Goal: Task Accomplishment & Management: Use online tool/utility

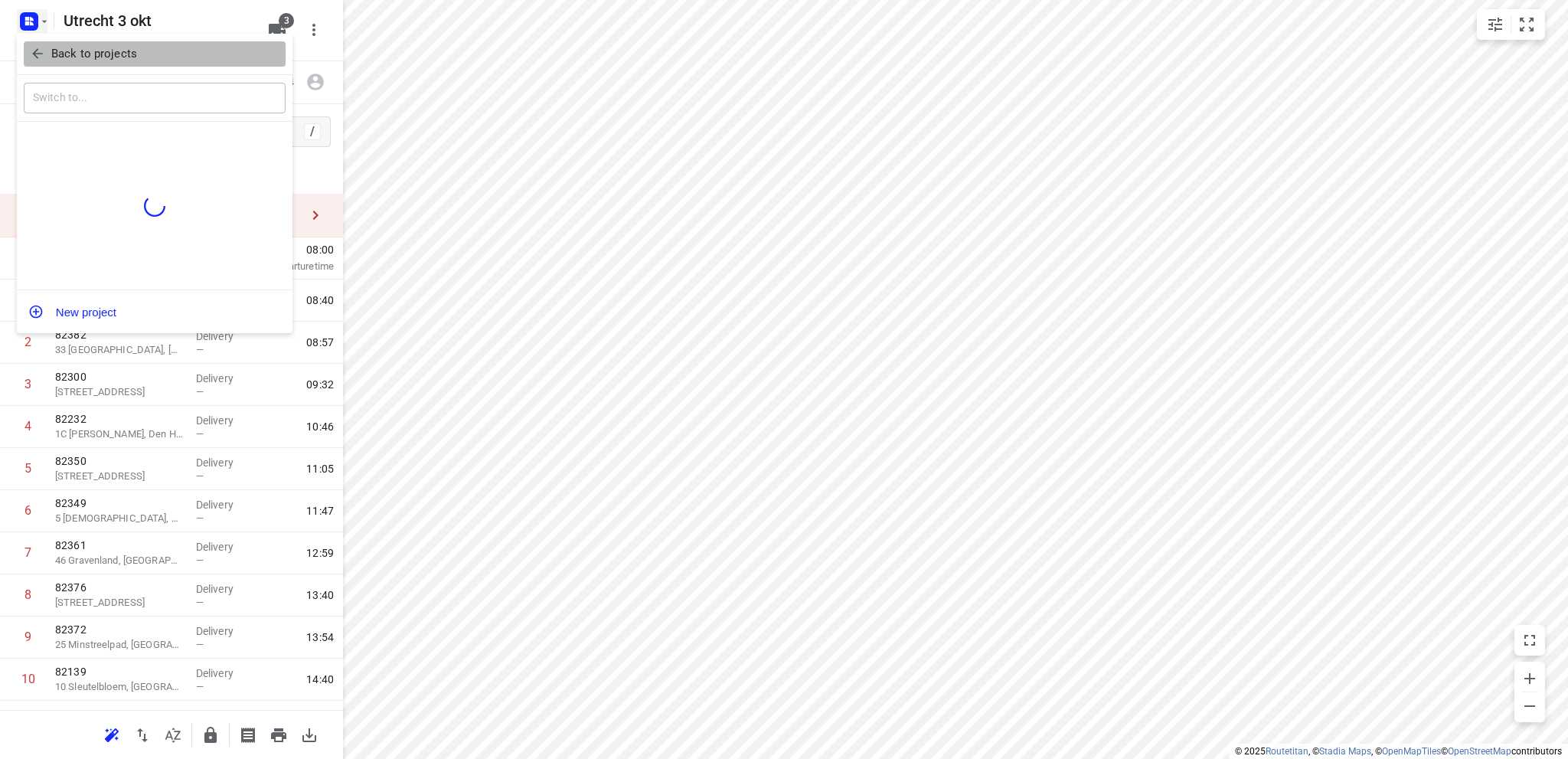
click at [50, 54] on span "Back to projects" at bounding box center [154, 53] width 249 height 18
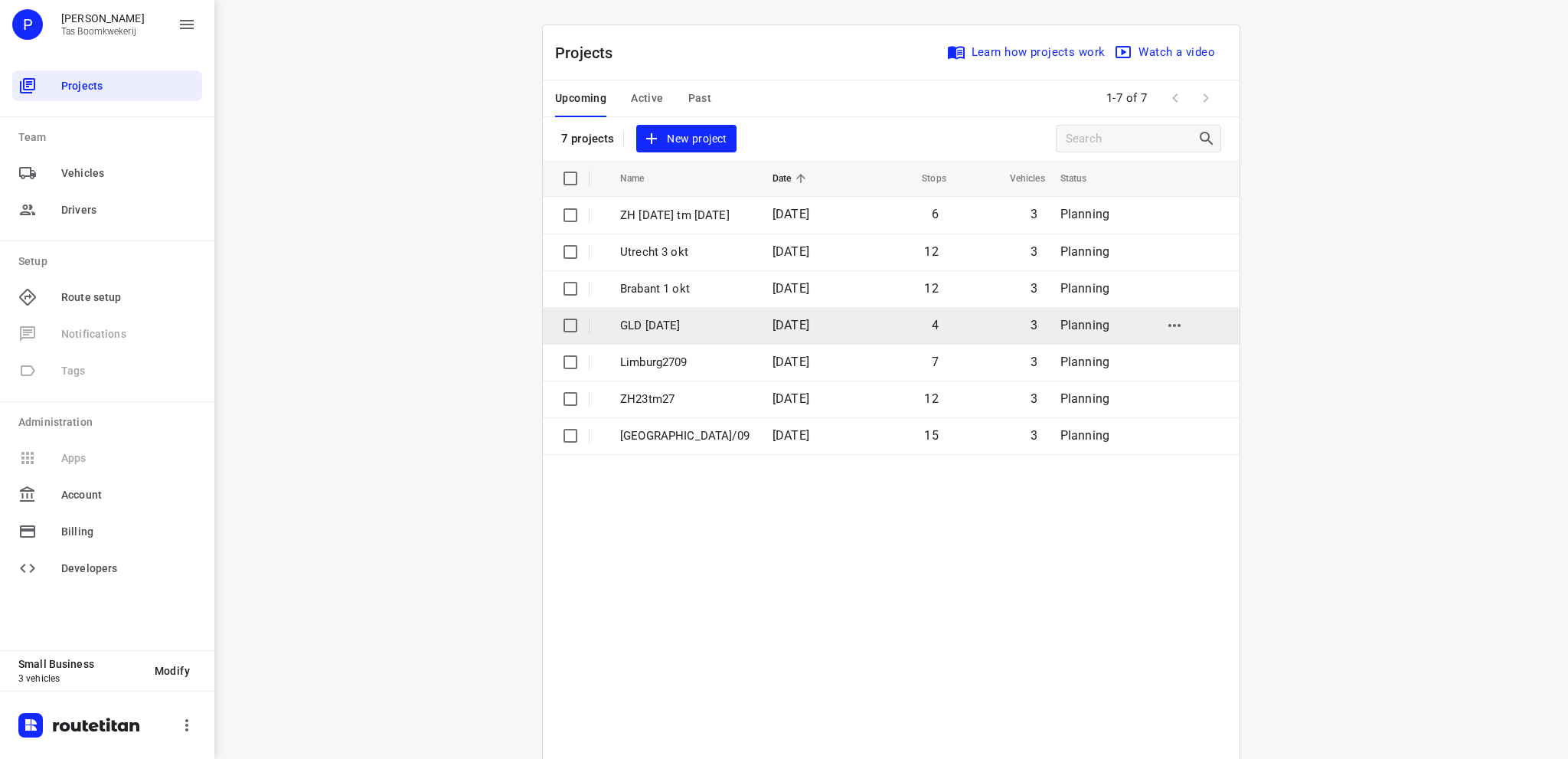
click at [674, 329] on p "GLD [DATE]" at bounding box center [685, 325] width 129 height 18
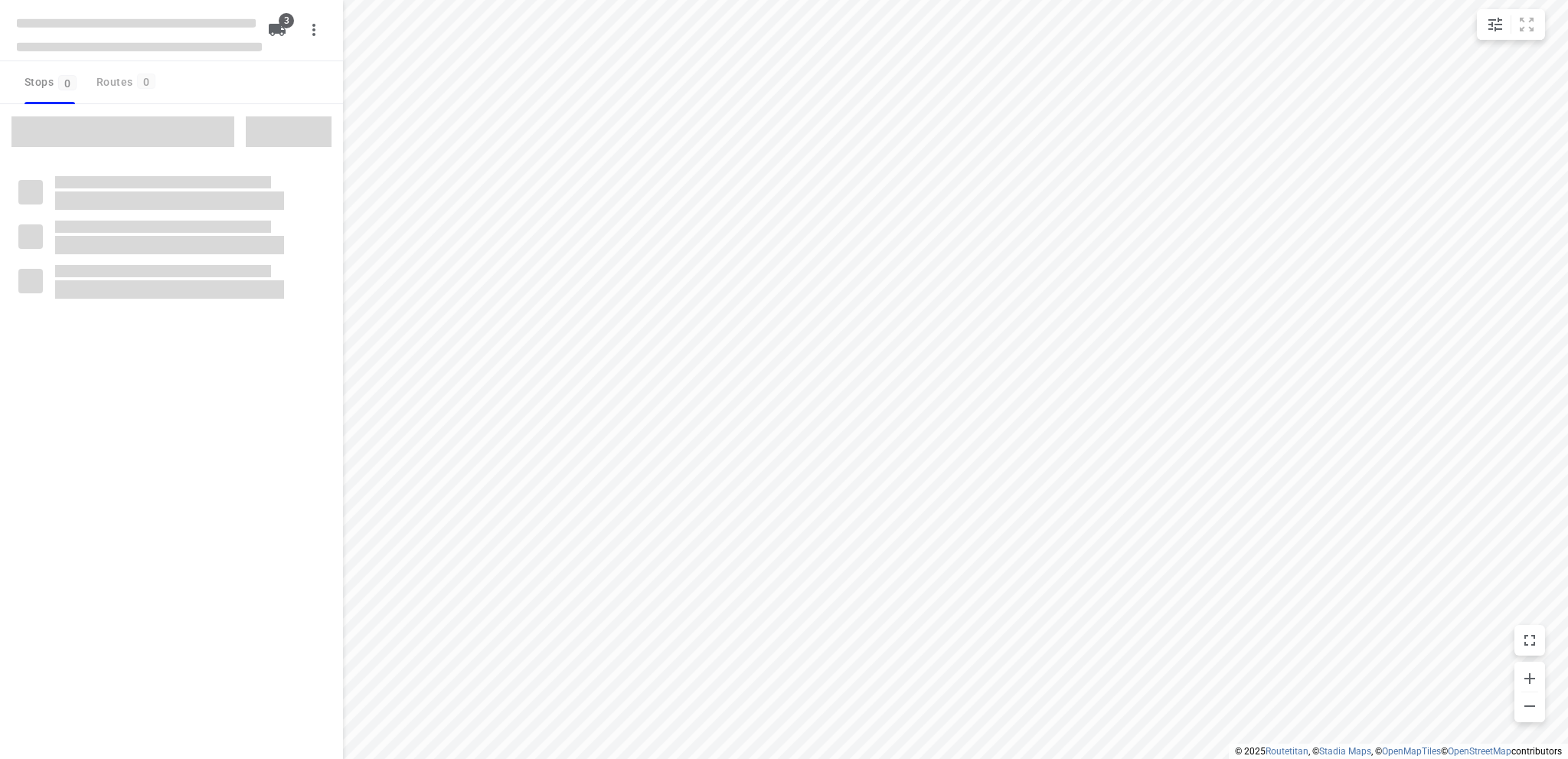
type input "distance"
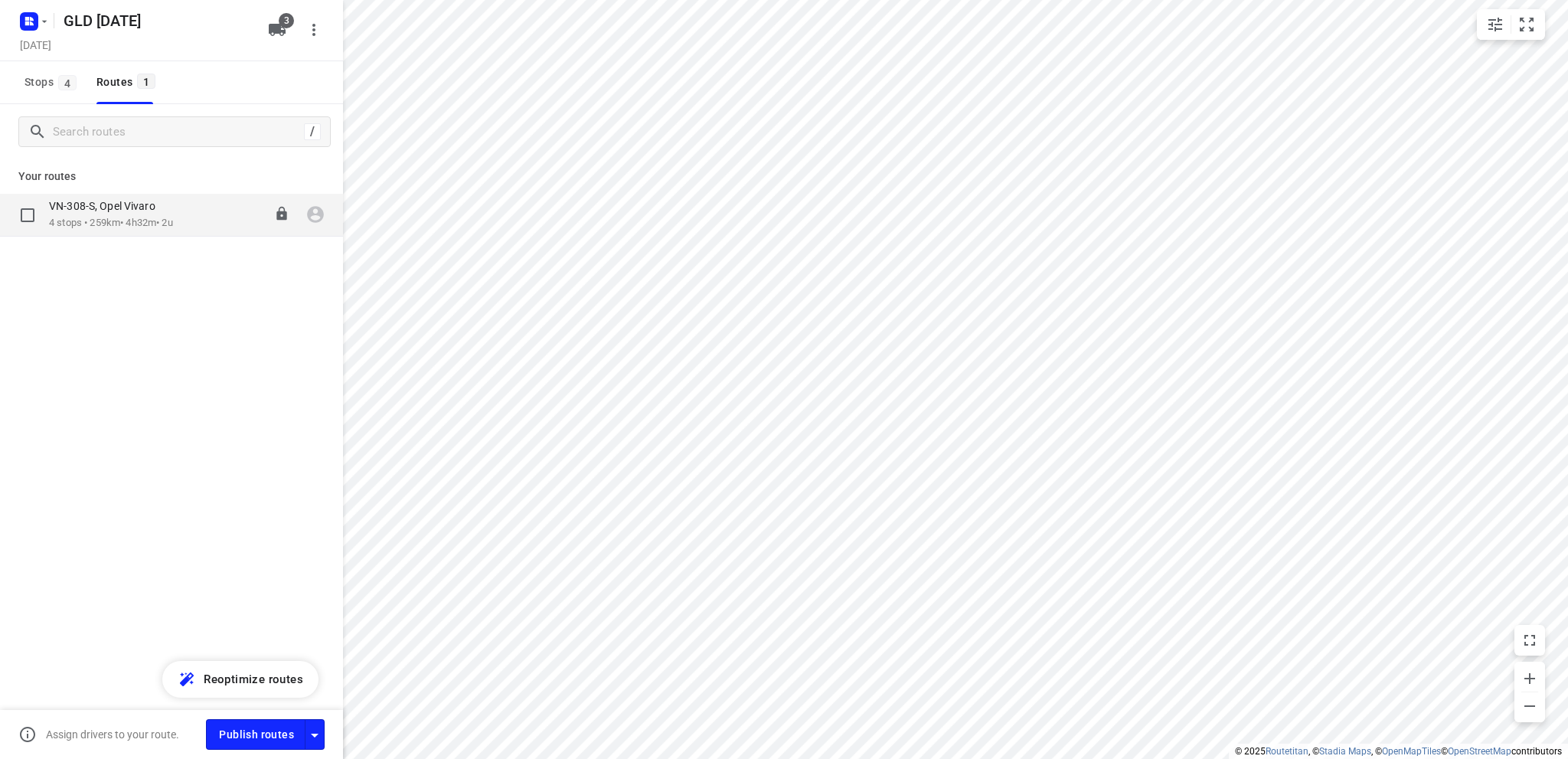
click at [109, 220] on p "4 stops • 259km • 4h32m • 2u" at bounding box center [111, 222] width 124 height 14
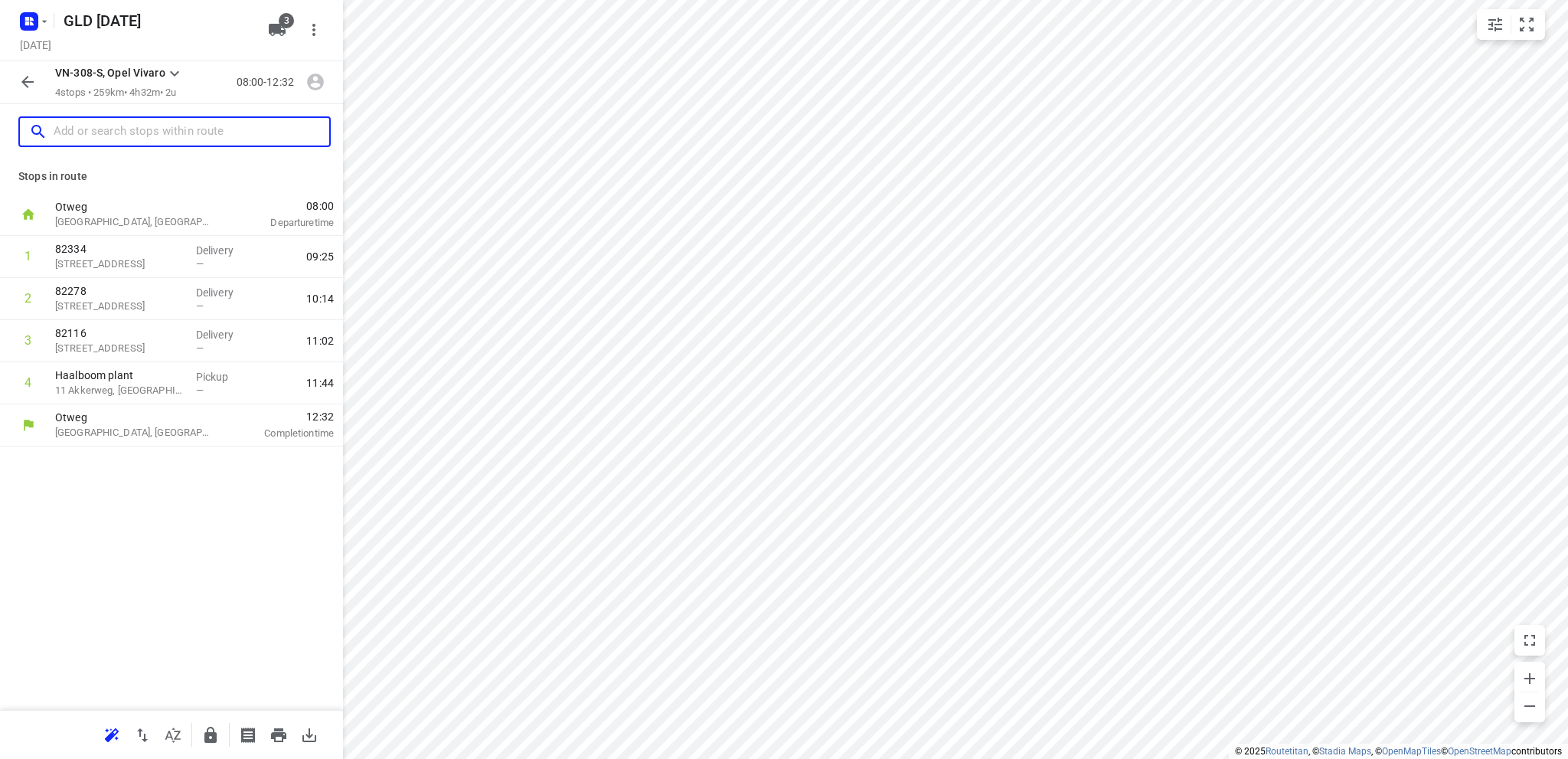
click at [141, 132] on input "text" at bounding box center [191, 132] width 276 height 24
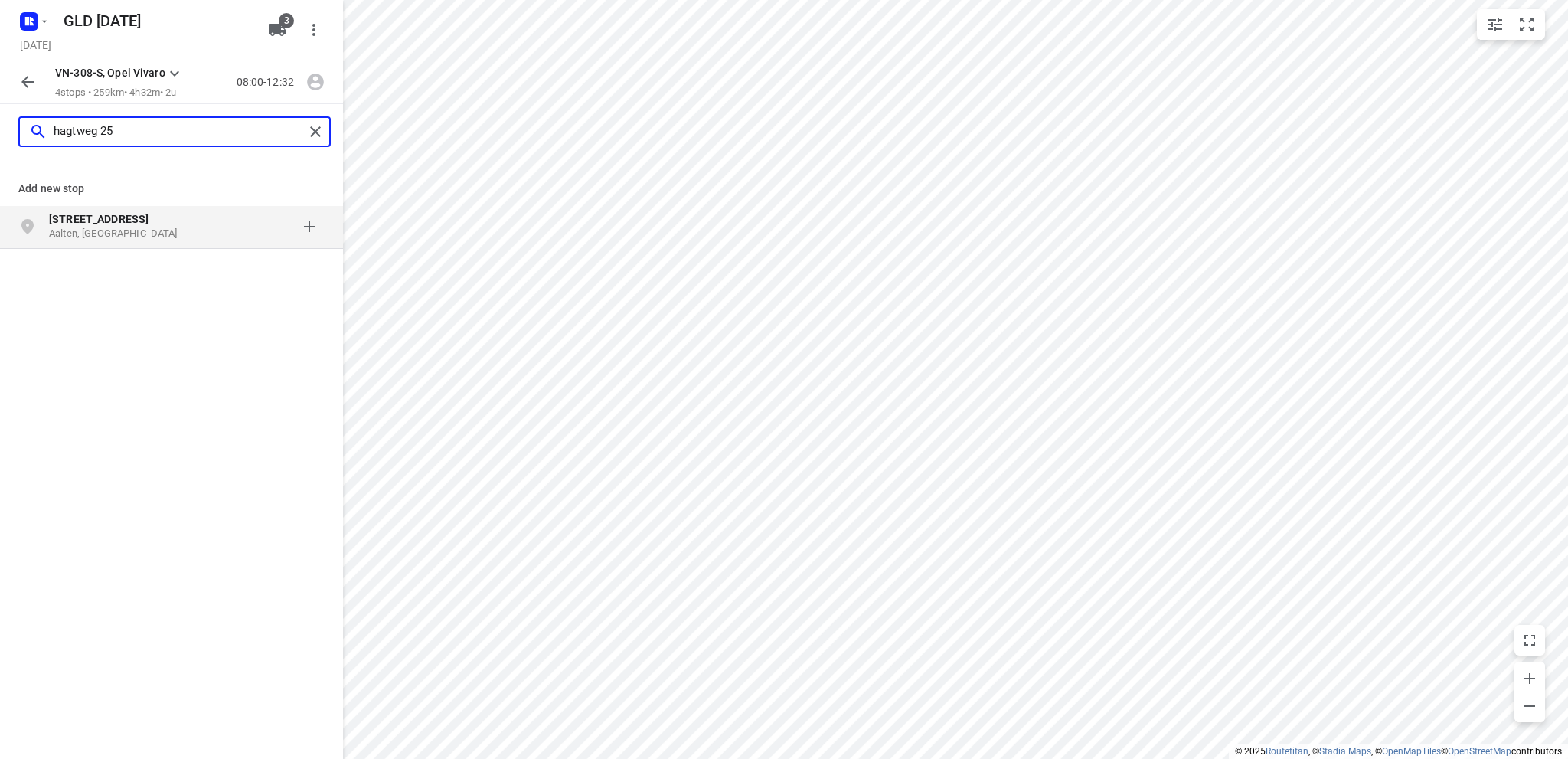
type input "hagtweg 25"
click at [123, 223] on p "[STREET_ADDRESS]" at bounding box center [120, 219] width 141 height 15
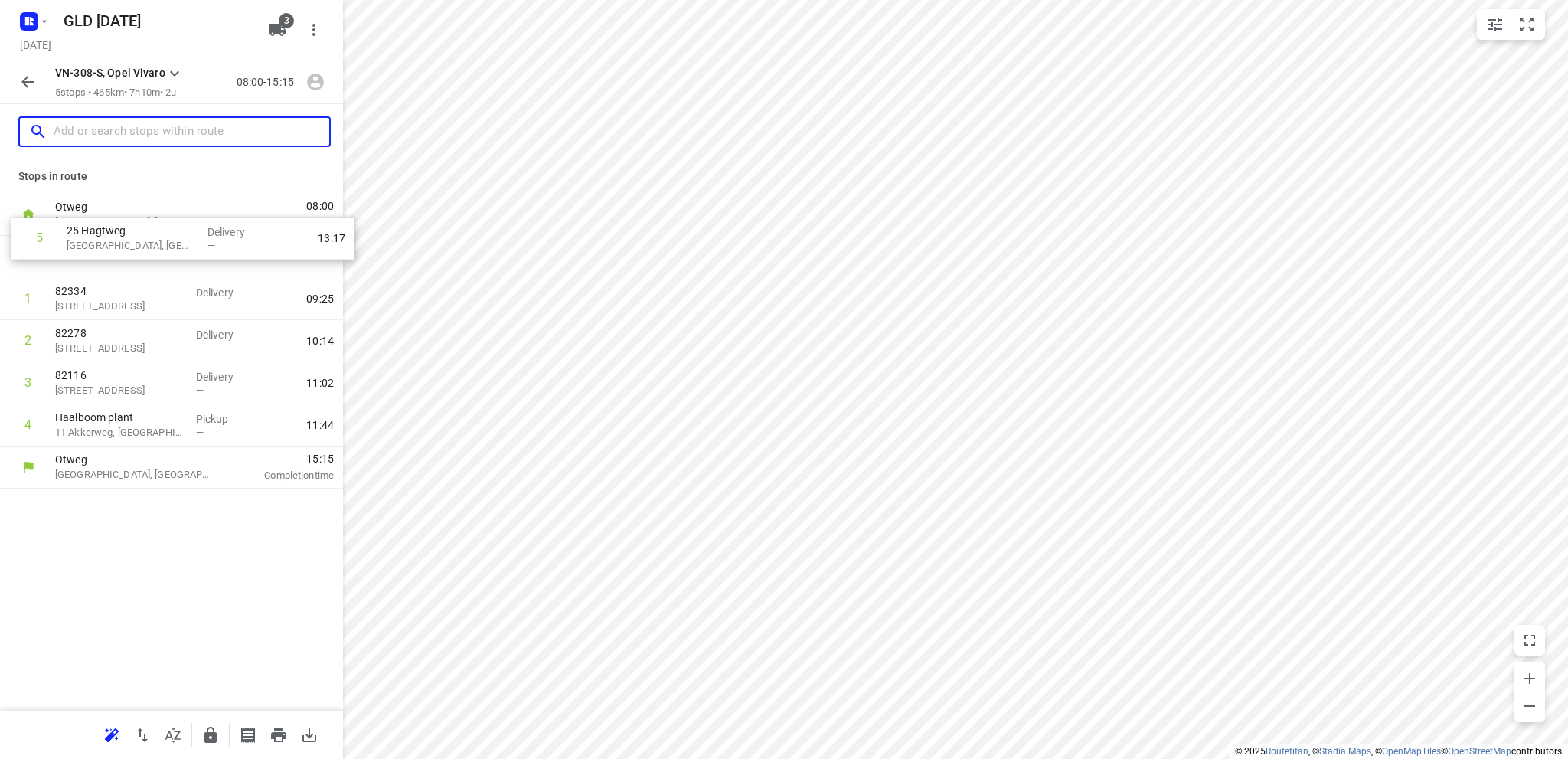
drag, startPoint x: 85, startPoint y: 428, endPoint x: 97, endPoint y: 232, distance: 196.4
click at [97, 232] on div "Otweg Waddinxveen, [GEOGRAPHIC_DATA] 08:00 Departure time 1 82334 [STREET_ADDRE…" at bounding box center [171, 340] width 343 height 295
click at [120, 269] on p "[GEOGRAPHIC_DATA], [GEOGRAPHIC_DATA]" at bounding box center [120, 264] width 129 height 15
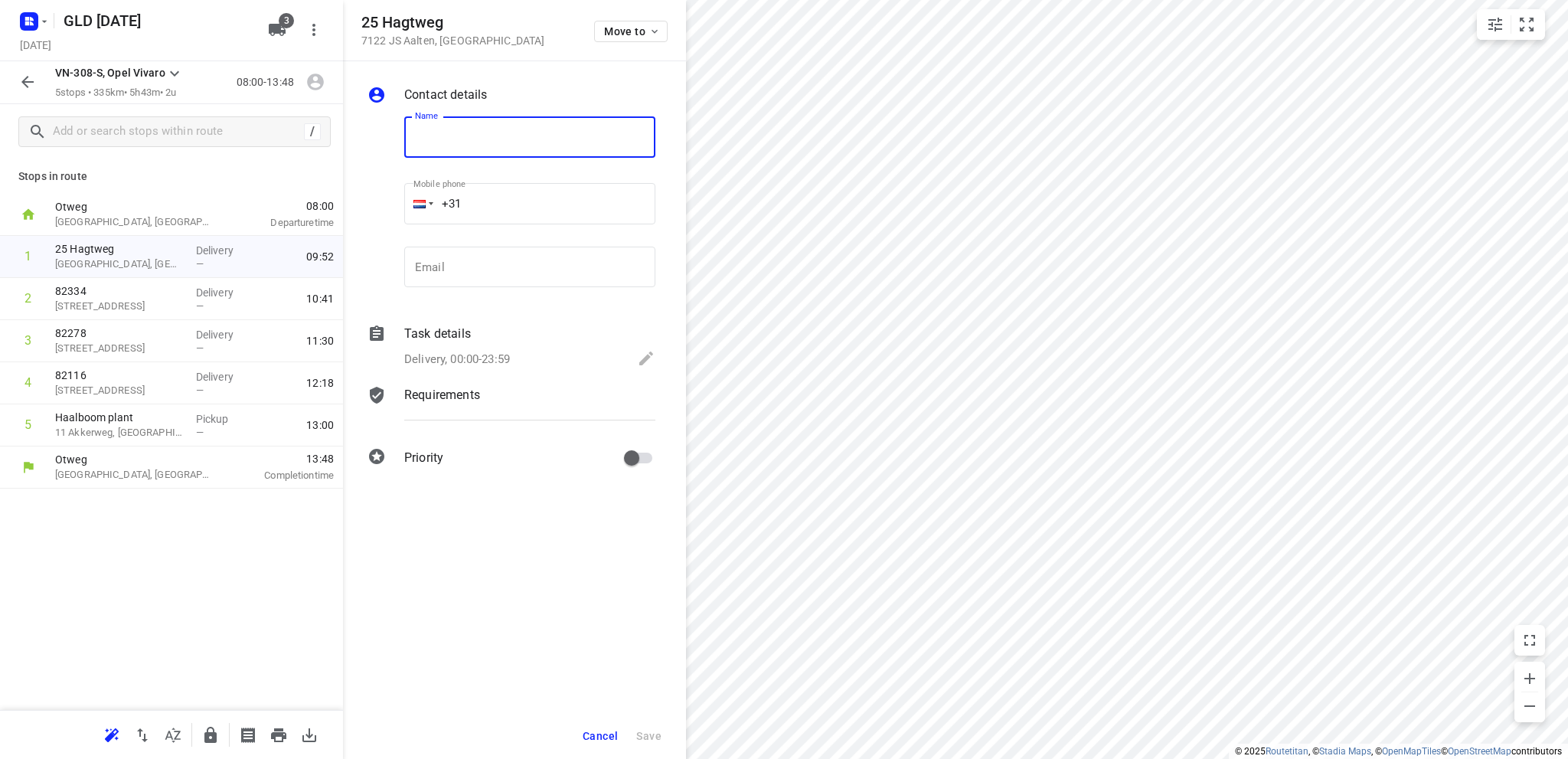
click at [450, 143] on input "text" at bounding box center [529, 137] width 251 height 42
type input "82388"
click at [659, 732] on span "Save" at bounding box center [649, 736] width 25 height 12
